Goal: Use online tool/utility: Utilize a website feature to perform a specific function

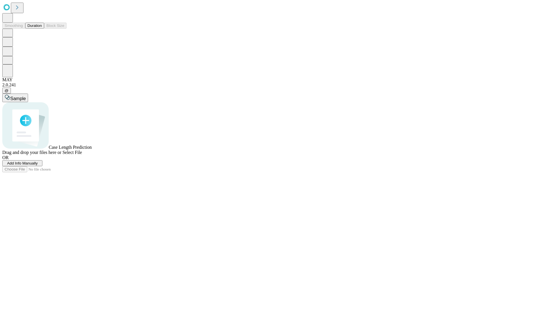
click at [42, 29] on button "Duration" at bounding box center [34, 26] width 19 height 6
click at [38, 166] on span "Add Info Manually" at bounding box center [22, 163] width 31 height 4
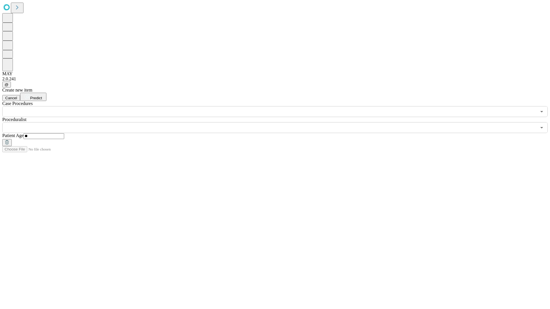
type input "**"
click at [279, 122] on input "text" at bounding box center [269, 127] width 534 height 11
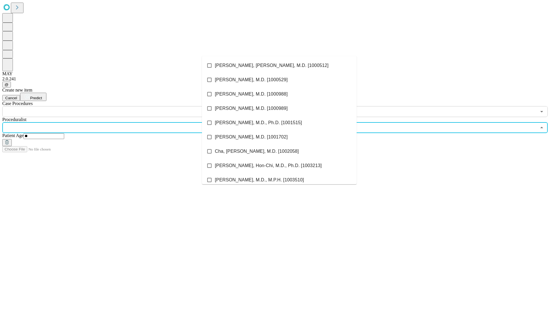
click at [279, 66] on li "[PERSON_NAME], [PERSON_NAME], M.D. [1000512]" at bounding box center [279, 65] width 155 height 14
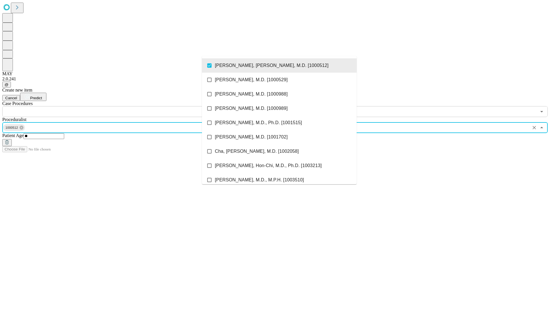
click at [120, 106] on input "text" at bounding box center [269, 111] width 534 height 11
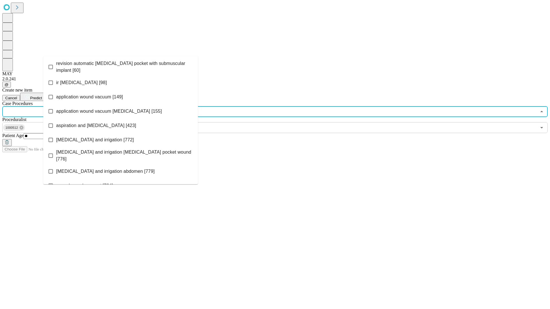
click at [121, 66] on span "revision automatic [MEDICAL_DATA] pocket with submuscular implant [60]" at bounding box center [124, 67] width 137 height 14
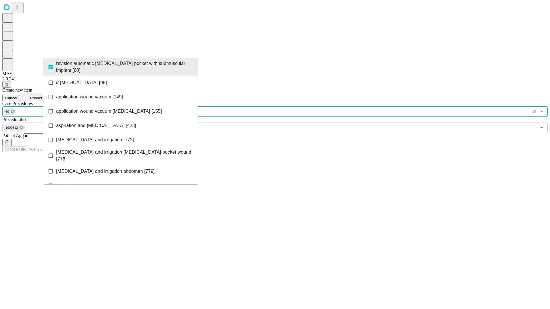
click at [42, 96] on span "Predict" at bounding box center [36, 98] width 12 height 4
